Goal: Task Accomplishment & Management: Use online tool/utility

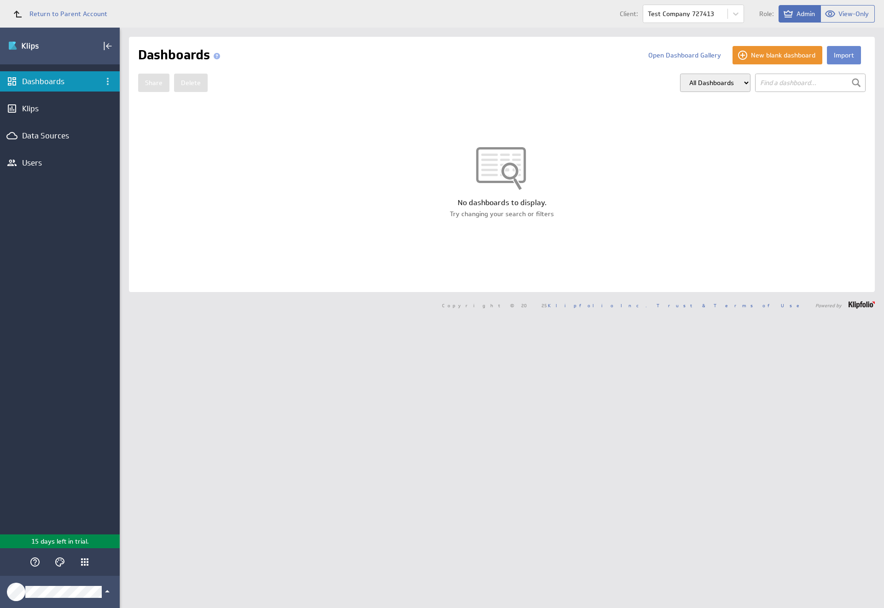
click at [836, 55] on button "Import" at bounding box center [844, 55] width 34 height 18
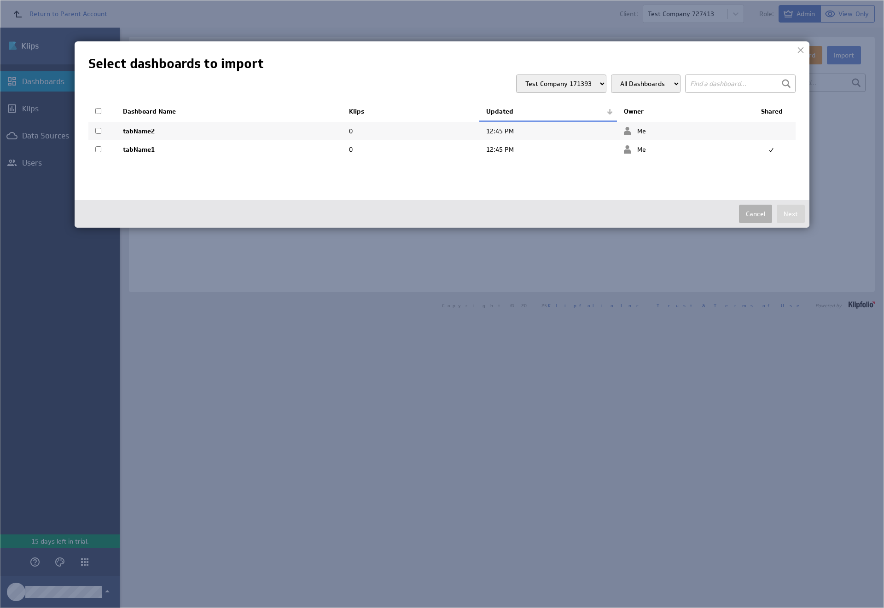
select select "a66618cb5dcb8ee472e3b26353cd7070"
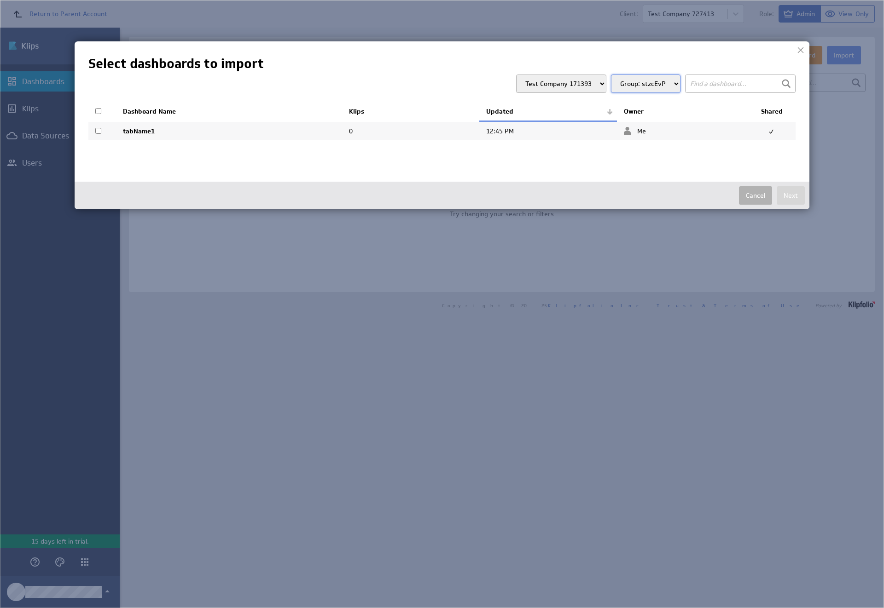
click at [98, 131] on input "checkbox" at bounding box center [98, 131] width 6 height 6
checkbox input "true"
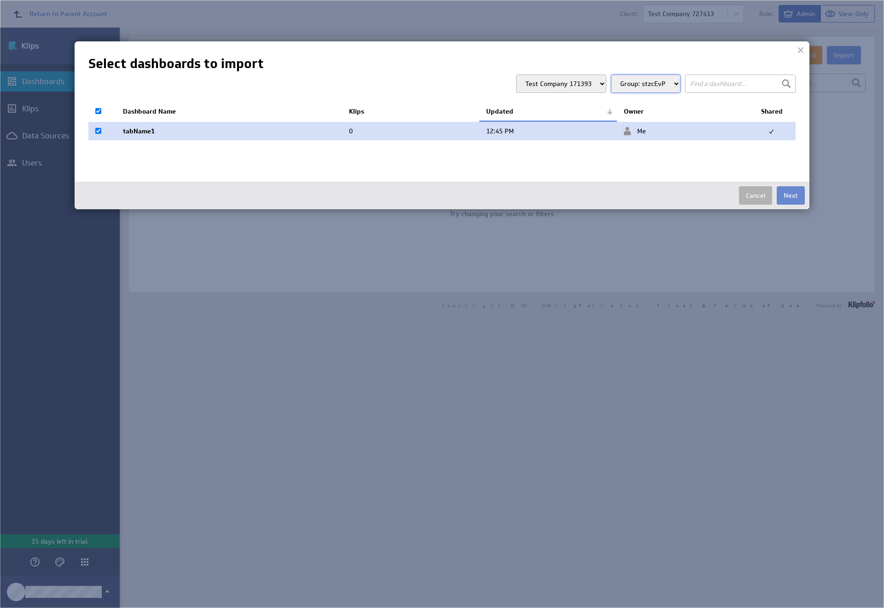
click at [790, 196] on button "Next" at bounding box center [790, 195] width 28 height 18
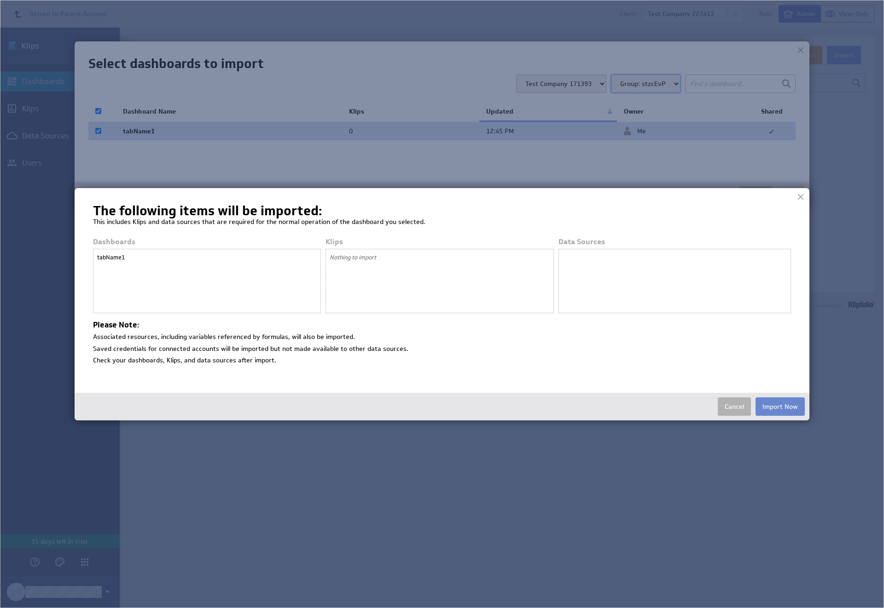
click at [780, 406] on button "Import Now" at bounding box center [779, 407] width 49 height 18
